Goal: Task Accomplishment & Management: Manage account settings

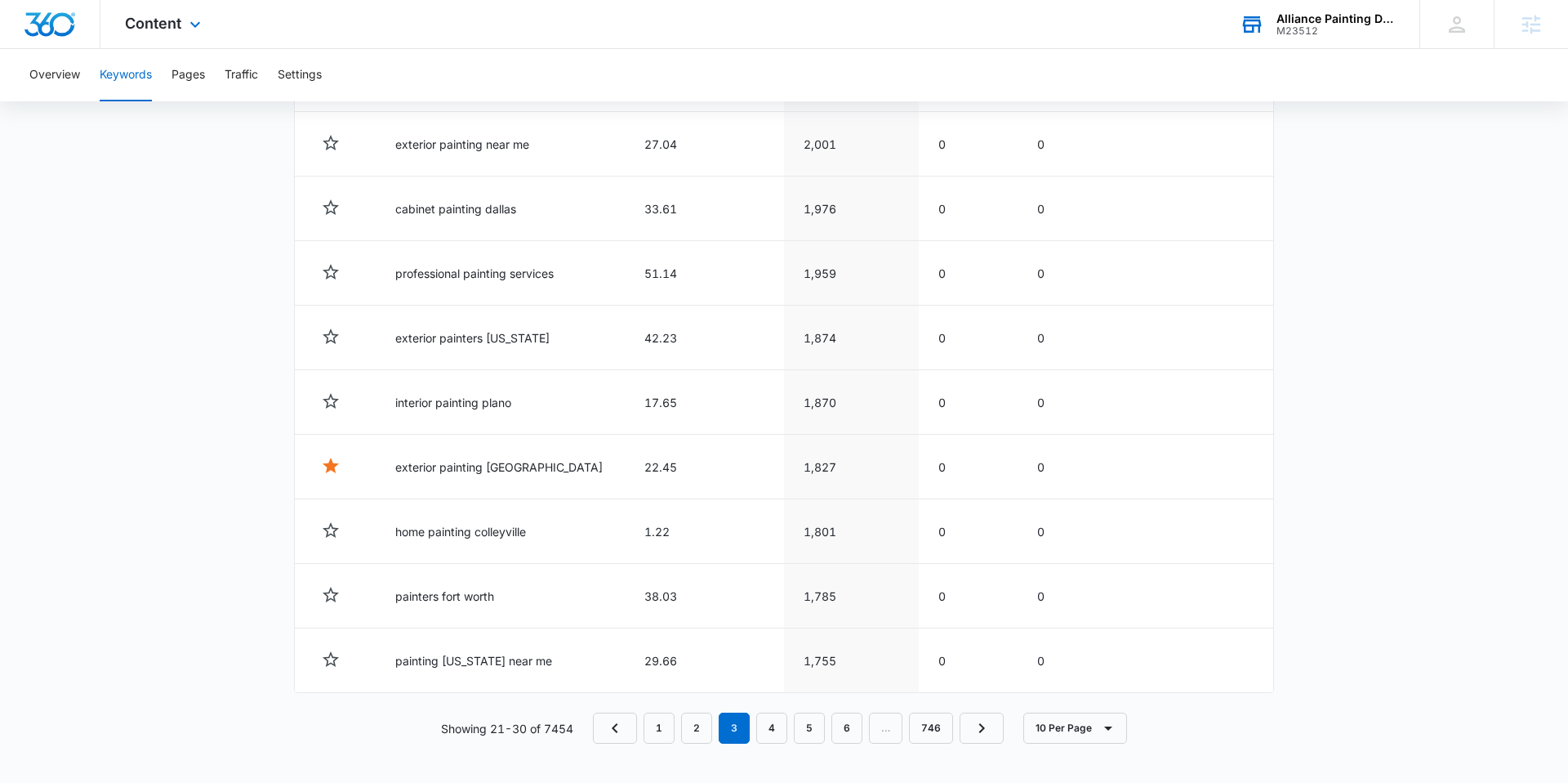
click at [1304, 30] on div "M23512" at bounding box center [1335, 32] width 119 height 12
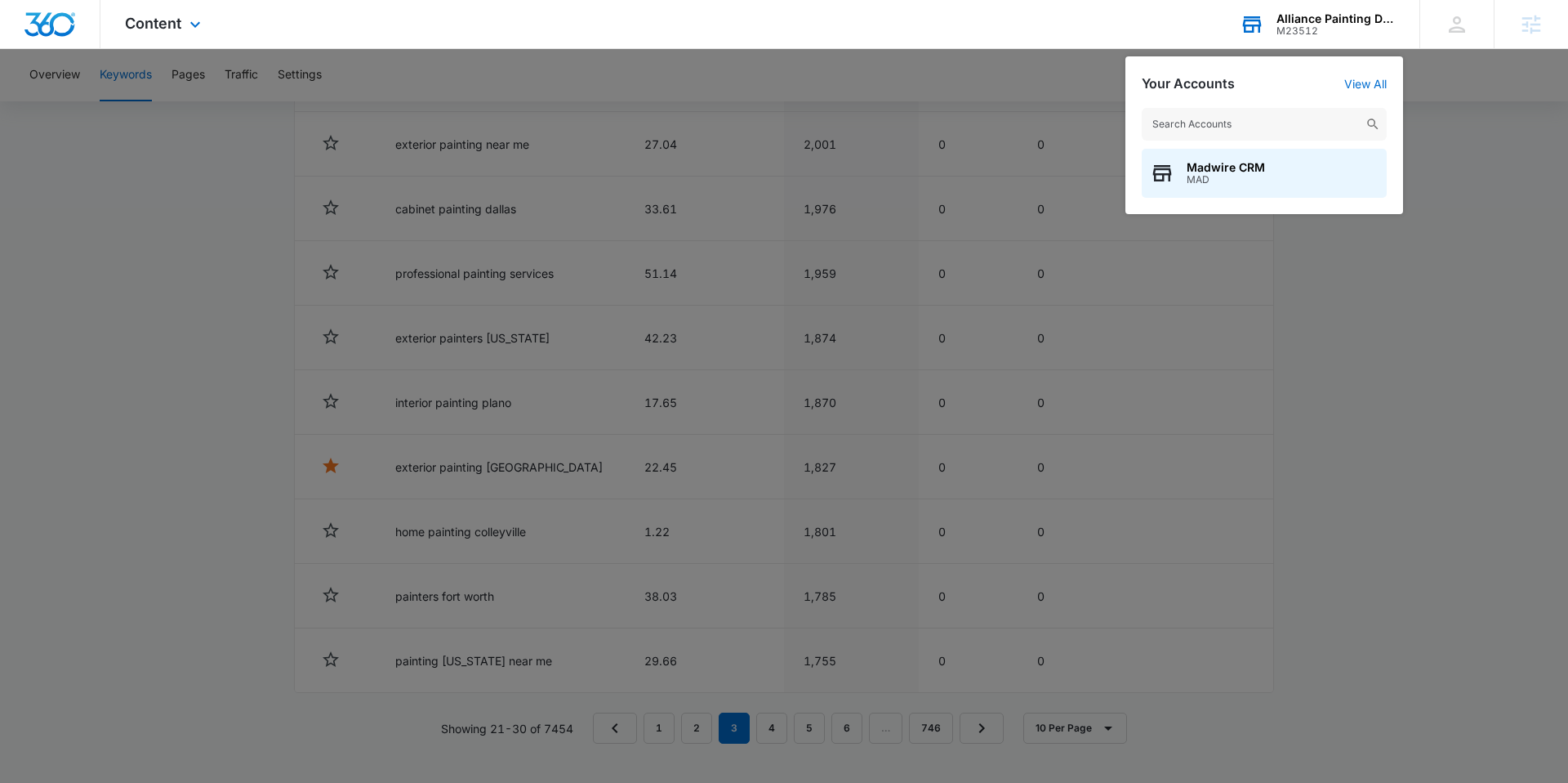
click at [1258, 130] on input "text" at bounding box center [1264, 123] width 245 height 33
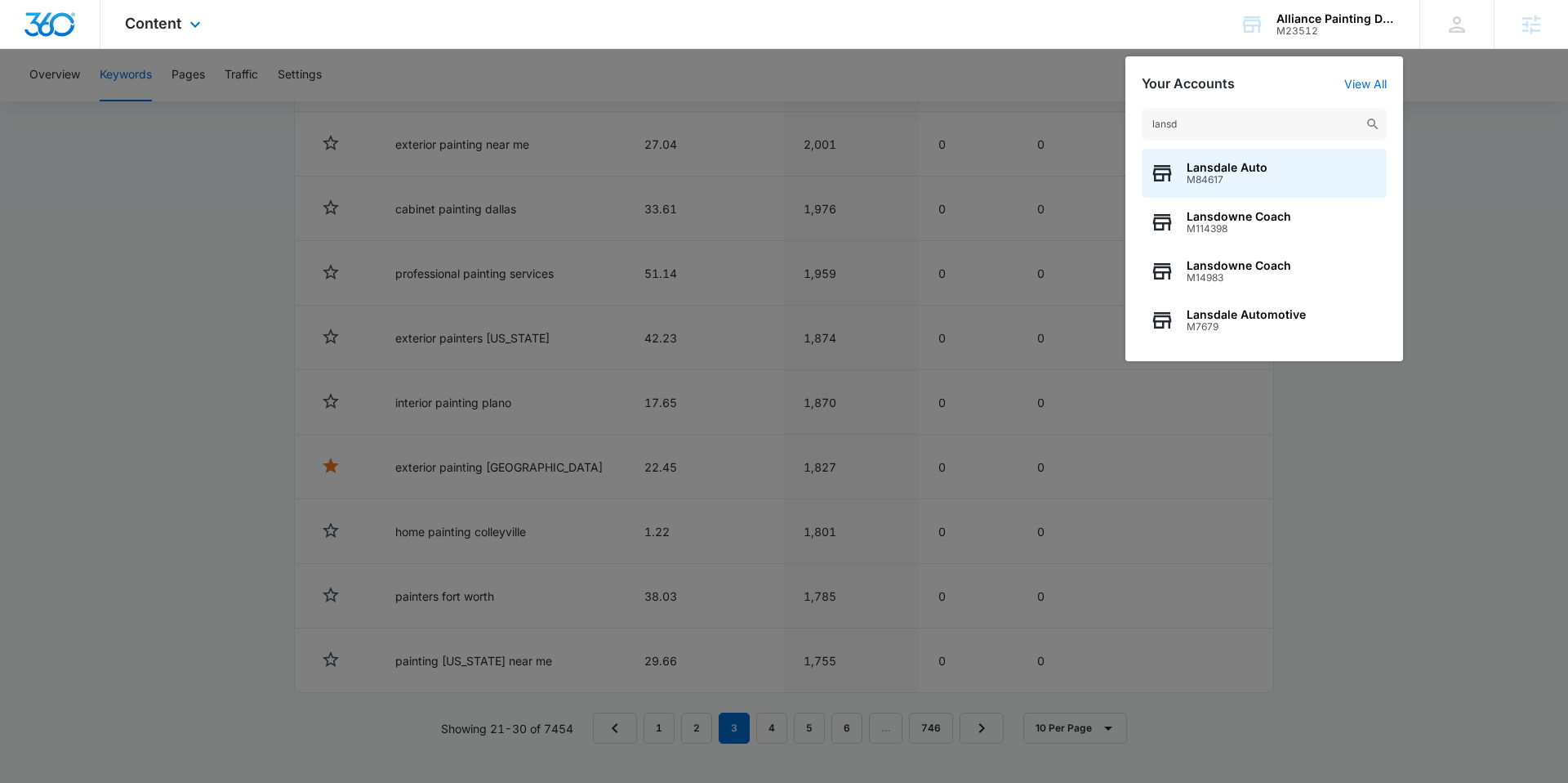
type input "lansd"
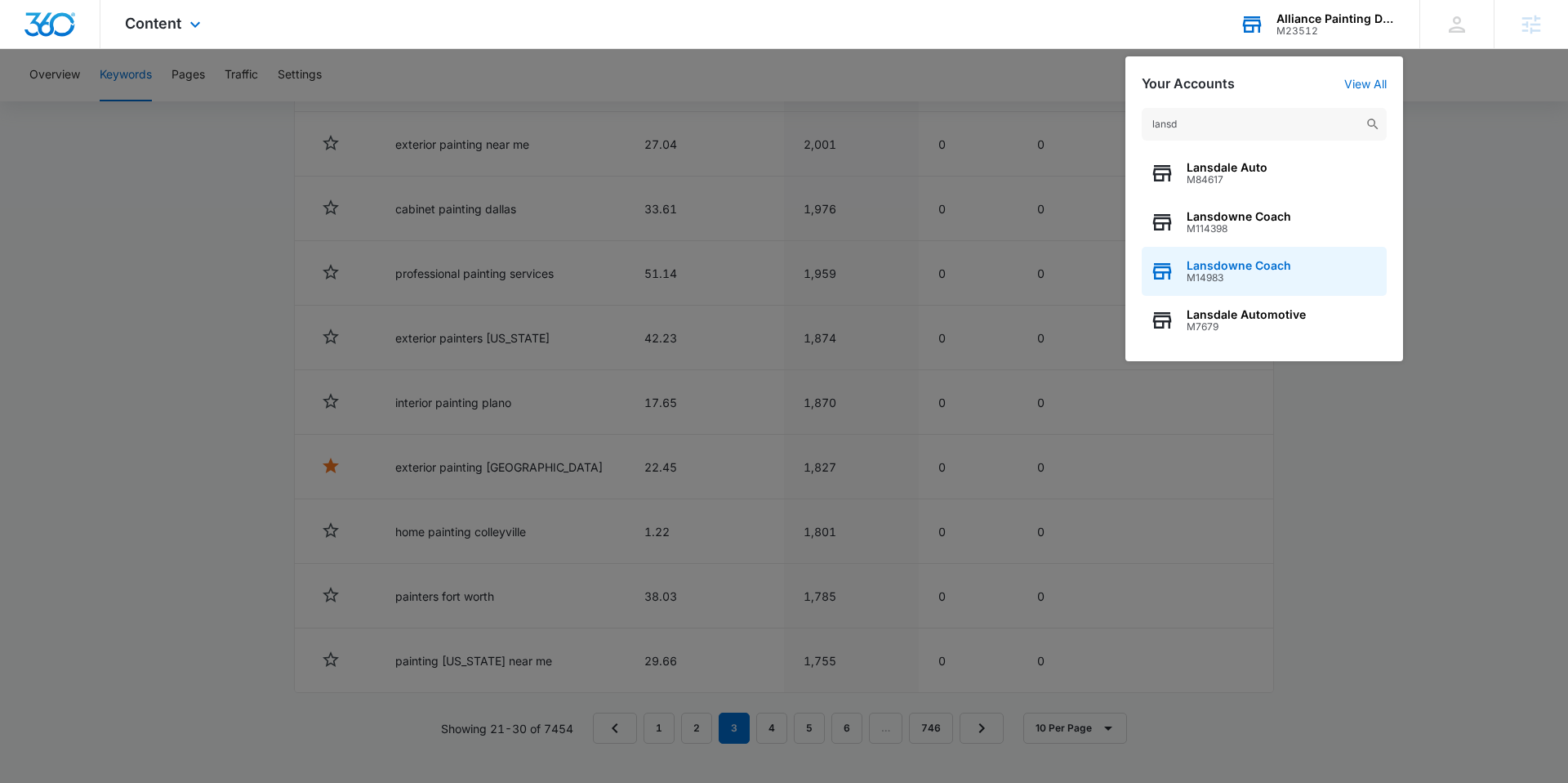
click at [1259, 269] on span "Lansdowne Coach" at bounding box center [1238, 265] width 105 height 13
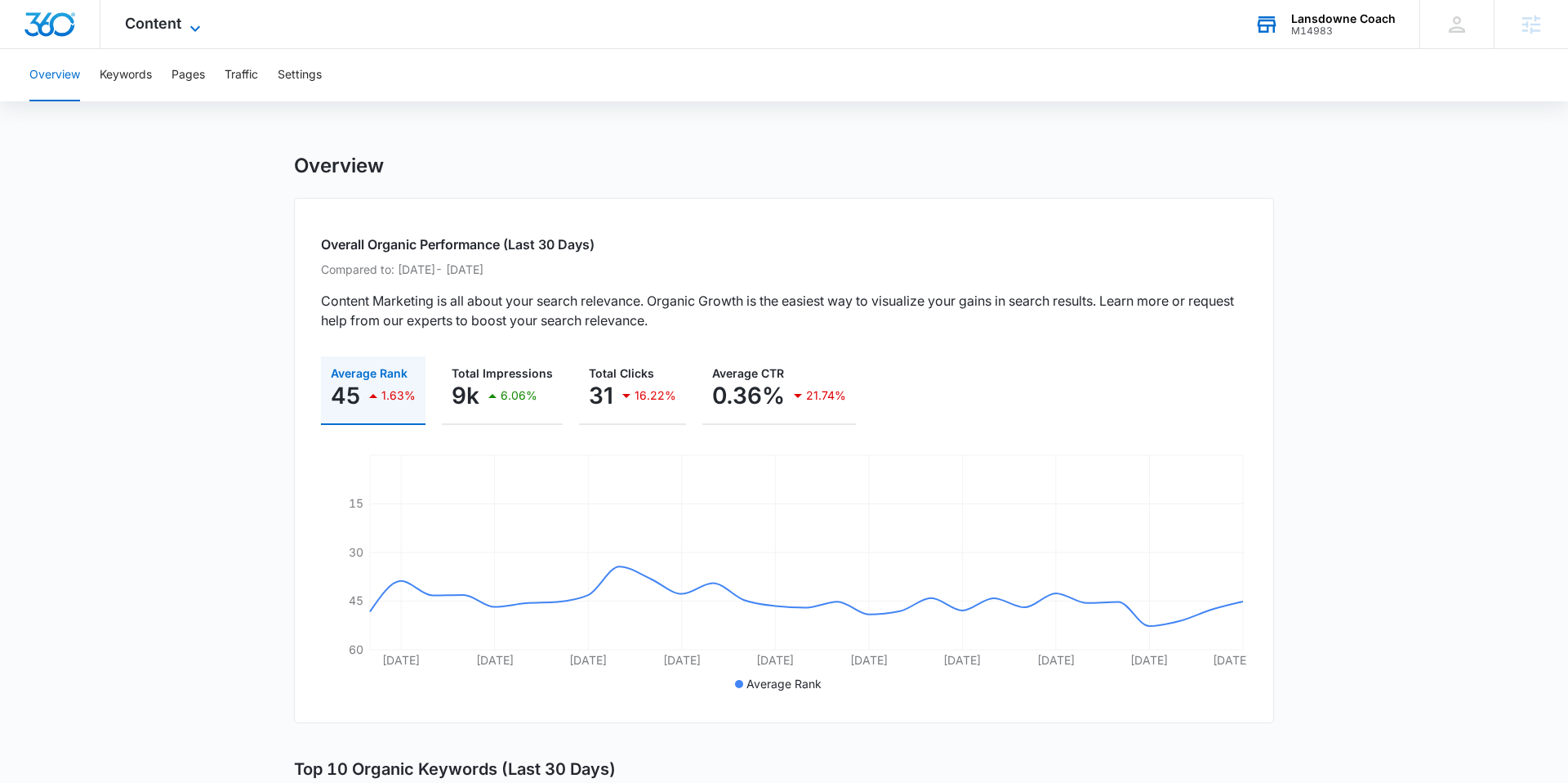
click at [165, 26] on span "Content" at bounding box center [153, 23] width 56 height 17
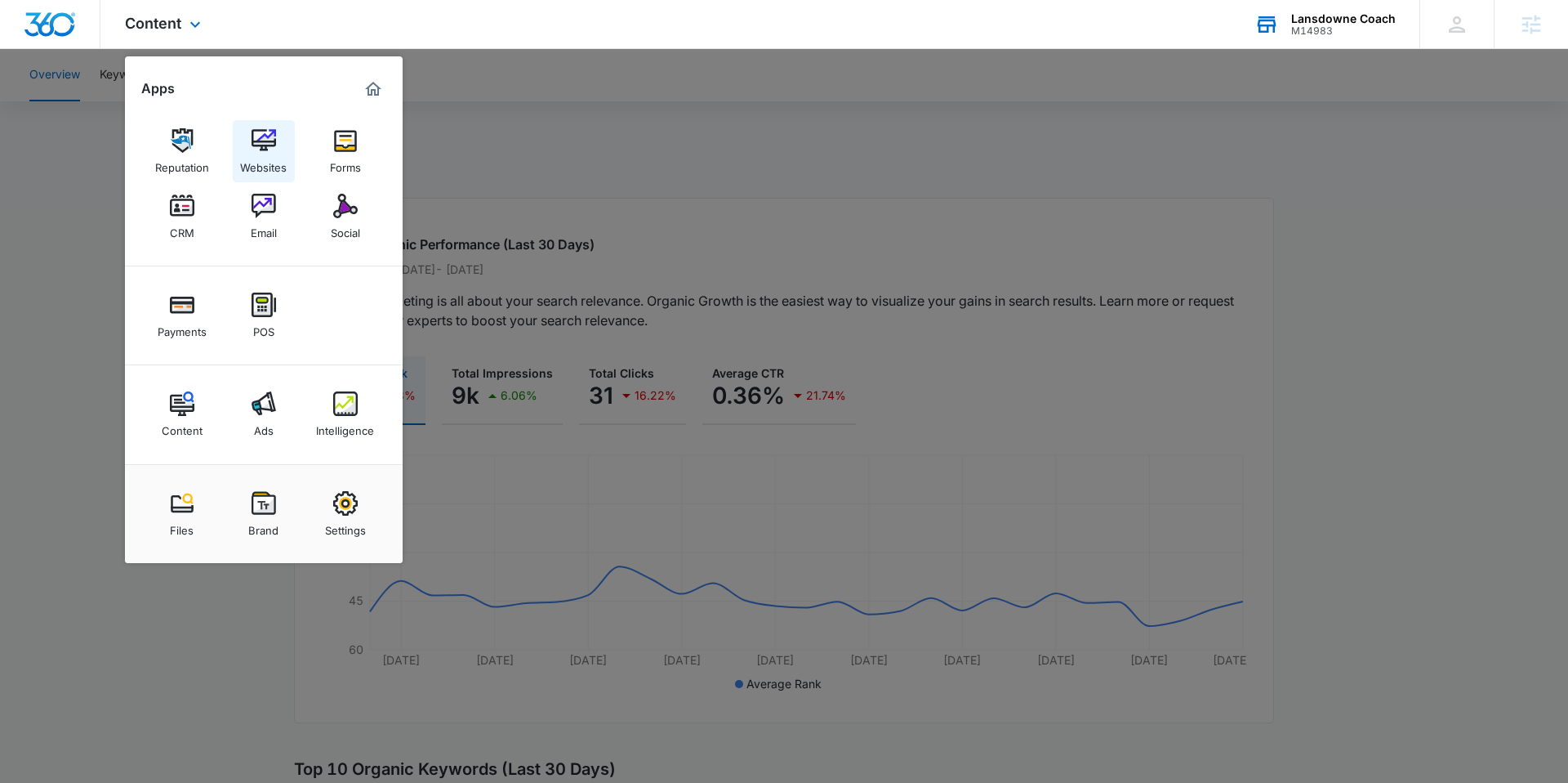
click at [260, 169] on div "Websites" at bounding box center [262, 164] width 46 height 22
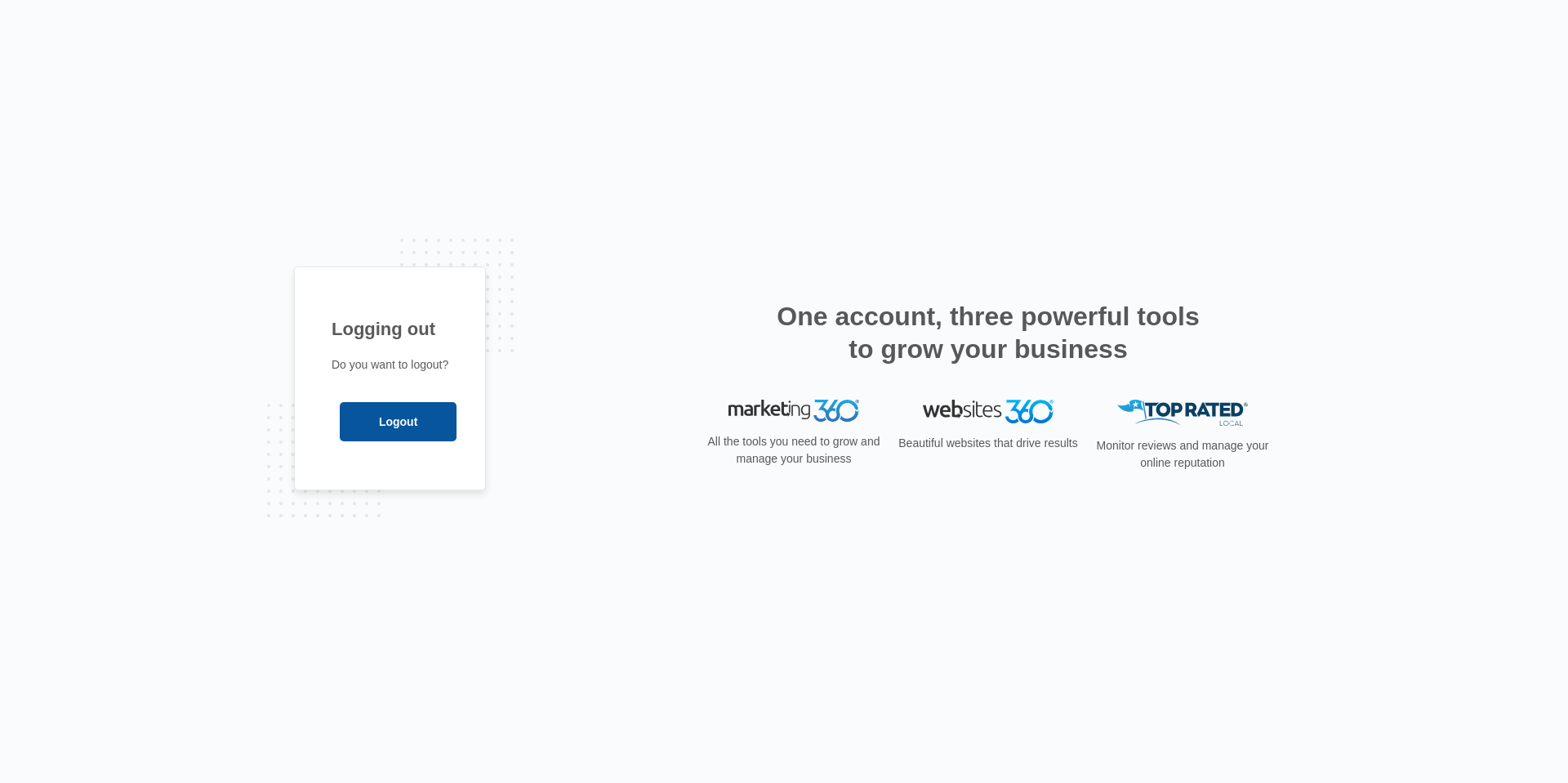
click at [412, 428] on input "Logout" at bounding box center [398, 422] width 116 height 39
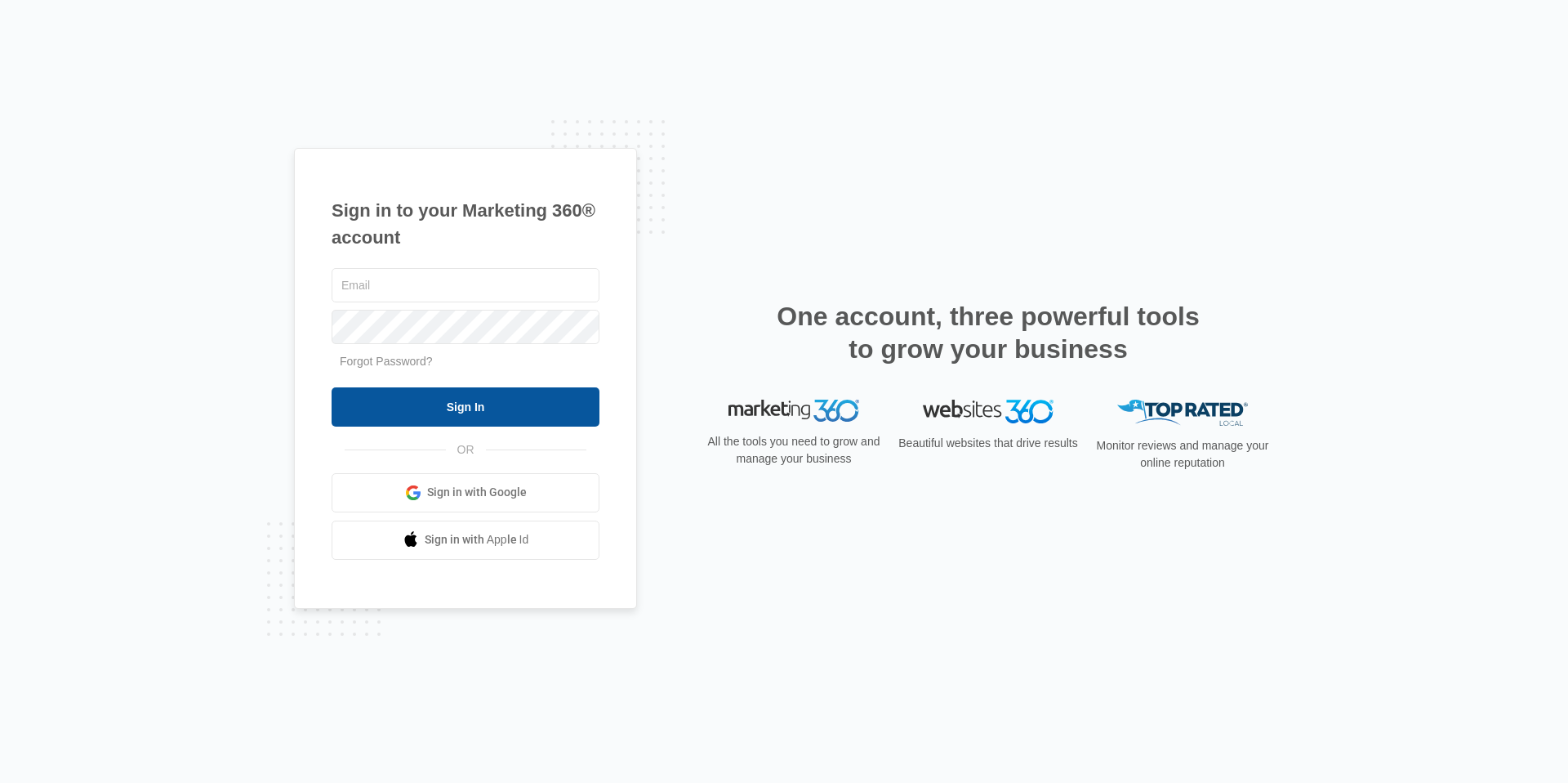
type input "[EMAIL_ADDRESS][DOMAIN_NAME]"
click at [429, 403] on input "Sign In" at bounding box center [465, 407] width 267 height 39
